Goal: Answer question/provide support

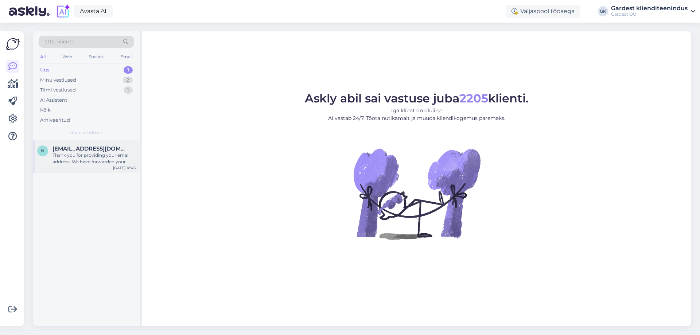
click at [84, 152] on span "[EMAIL_ADDRESS][DOMAIN_NAME]" at bounding box center [90, 148] width 76 height 7
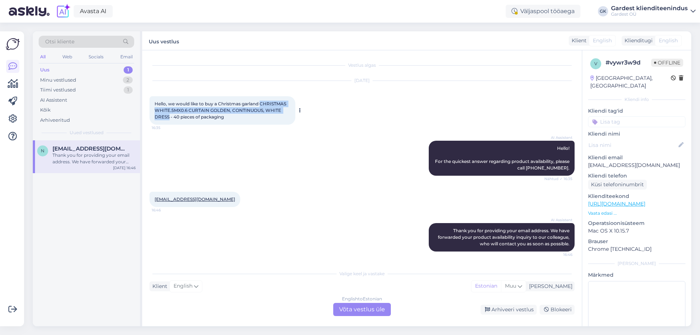
drag, startPoint x: 262, startPoint y: 103, endPoint x: 170, endPoint y: 120, distance: 93.8
click at [170, 120] on div "Hello, we would like to buy a Christmas garland CHRISTMAS WHITE.5MX0.6 CURTAIN …" at bounding box center [222, 110] width 146 height 28
copy span "CHRISTMAS WHITE.5MX0.6 CURTAIN GOLDEN, CONTINUOUS, WHITE DRESS"
click at [280, 131] on div "[DATE] Hello, we would like to buy a Christmas garland CHRISTMAS WHITE.5MX0.6 C…" at bounding box center [361, 103] width 425 height 60
drag, startPoint x: 203, startPoint y: 200, endPoint x: 149, endPoint y: 202, distance: 54.0
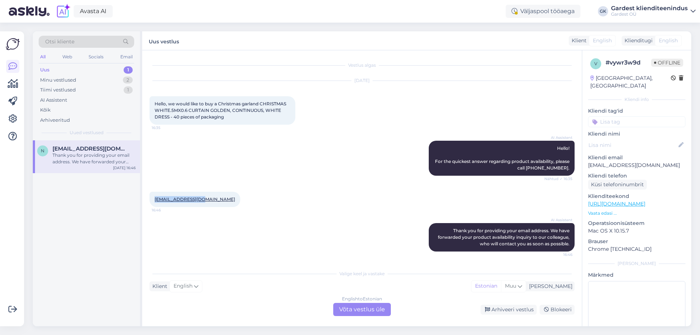
click at [149, 202] on div "Vestlus algas [DATE] Hello, we would like to buy a Christmas garland CHRISTMAS …" at bounding box center [362, 188] width 440 height 276
copy link "[EMAIL_ADDRESS][DOMAIN_NAME]"
drag, startPoint x: 219, startPoint y: 103, endPoint x: 260, endPoint y: 104, distance: 40.8
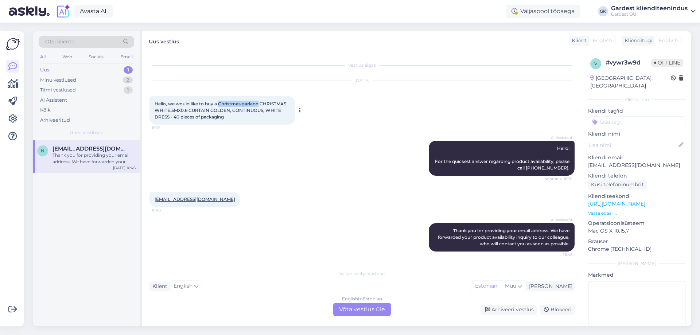
click at [260, 104] on span "Hello, we would like to buy a Christmas garland CHRISTMAS WHITE.5MX0.6 CURTAIN …" at bounding box center [221, 110] width 133 height 19
copy span "Christmas garland"
click at [367, 307] on div "English to Estonian Võta vestlus üle" at bounding box center [362, 309] width 58 height 13
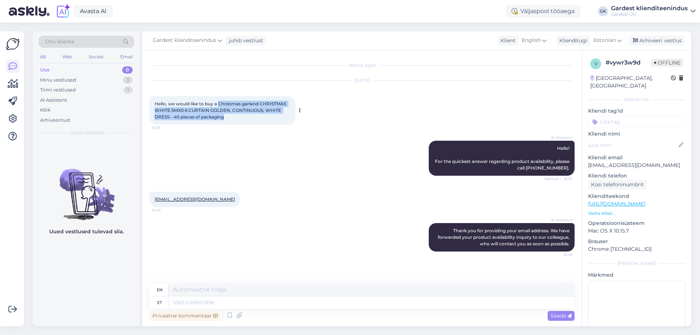
drag, startPoint x: 218, startPoint y: 102, endPoint x: 226, endPoint y: 116, distance: 15.7
click at [226, 116] on div "Hello, we would like to buy a Christmas garland CHRISTMAS WHITE.5MX0.6 CURTAIN …" at bounding box center [222, 110] width 146 height 28
copy span "Christmas garland CHRISTMAS WHITE.5MX0.6 CURTAIN GOLDEN, CONTINUOUS, WHITE DRES…"
